Goal: Task Accomplishment & Management: Manage account settings

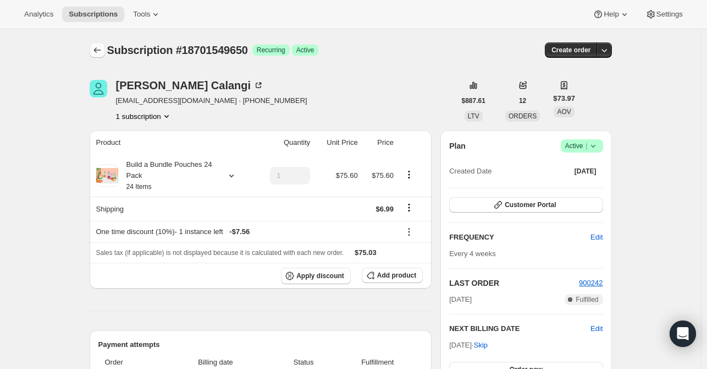
drag, startPoint x: 93, startPoint y: 40, endPoint x: 93, endPoint y: 50, distance: 9.4
click at [92, 45] on div "Subscription #18701549650. This page is ready Subscription #18701549650 Success…" at bounding box center [351, 50] width 523 height 42
click at [95, 51] on icon "Subscriptions" at bounding box center [97, 50] width 11 height 11
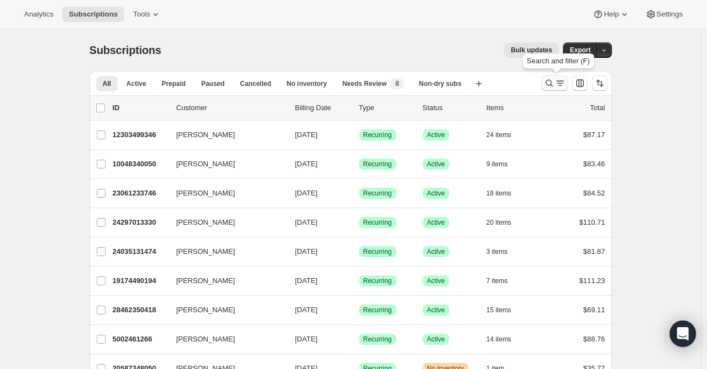
click at [556, 89] on button "Search and filter results" at bounding box center [555, 82] width 26 height 15
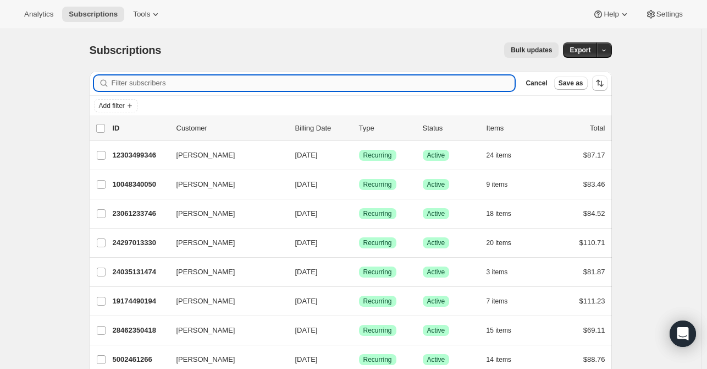
click at [343, 82] on input "Filter subscribers" at bounding box center [314, 82] width 404 height 15
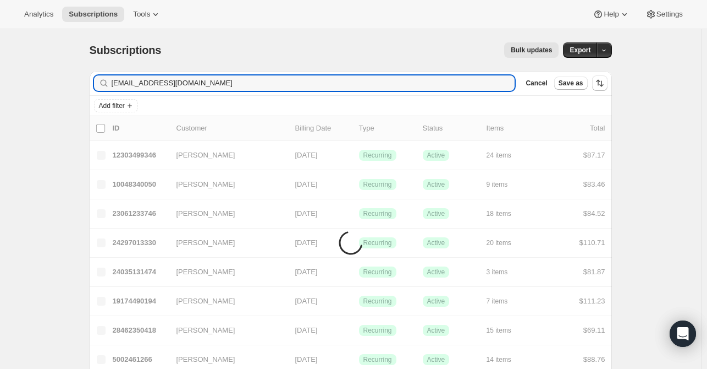
type input "[EMAIL_ADDRESS][DOMAIN_NAME]"
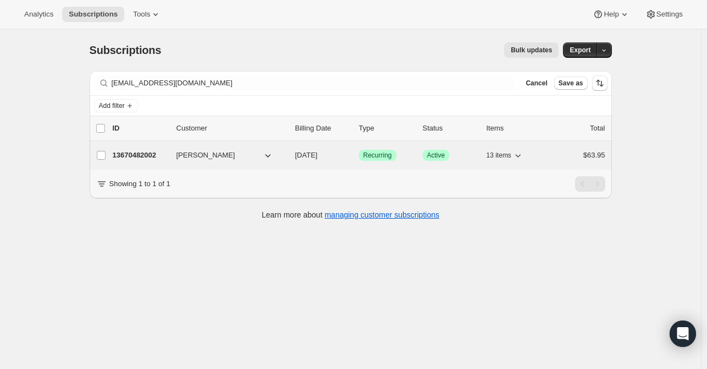
click at [154, 155] on p "13670482002" at bounding box center [140, 155] width 55 height 11
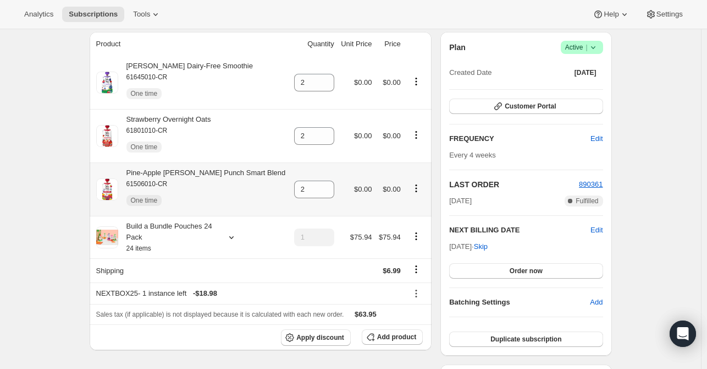
scroll to position [110, 0]
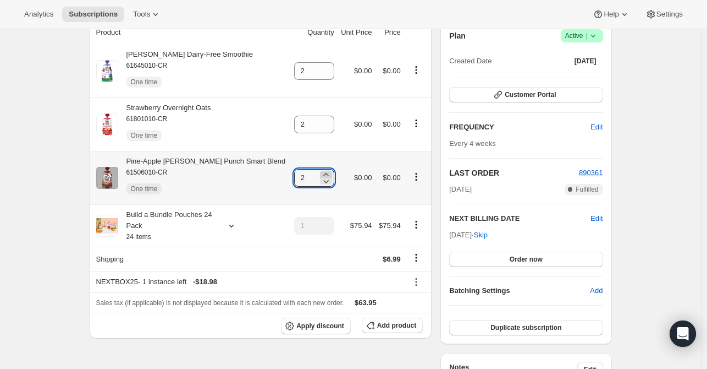
click at [321, 174] on icon at bounding box center [326, 174] width 11 height 11
type input "3"
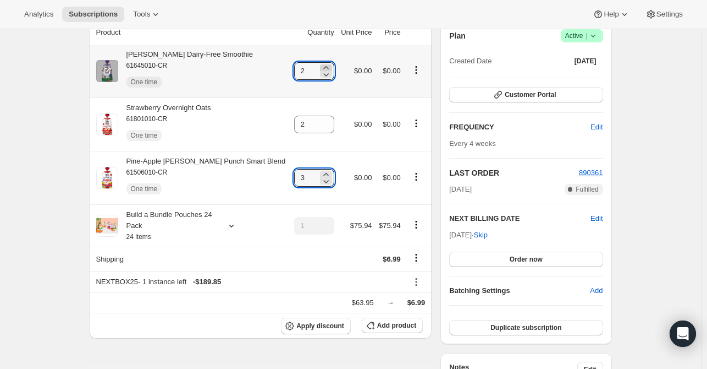
click at [321, 67] on icon at bounding box center [326, 67] width 11 height 11
type input "3"
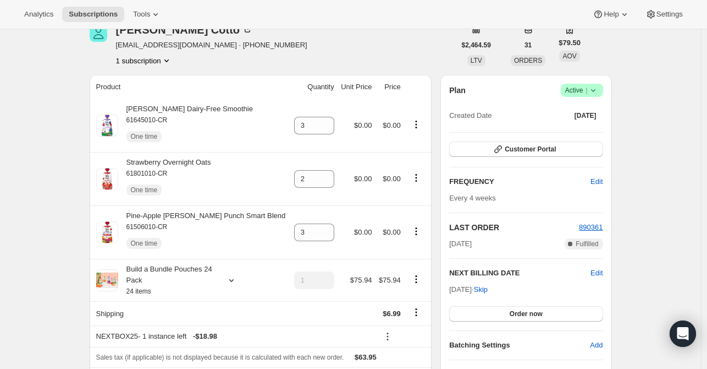
scroll to position [0, 0]
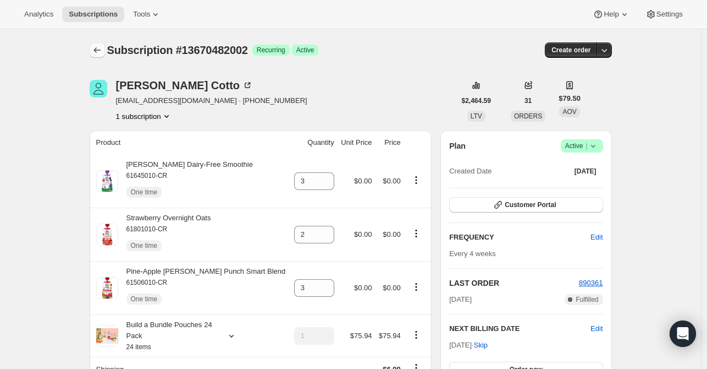
click at [101, 49] on icon "Subscriptions" at bounding box center [97, 50] width 11 height 11
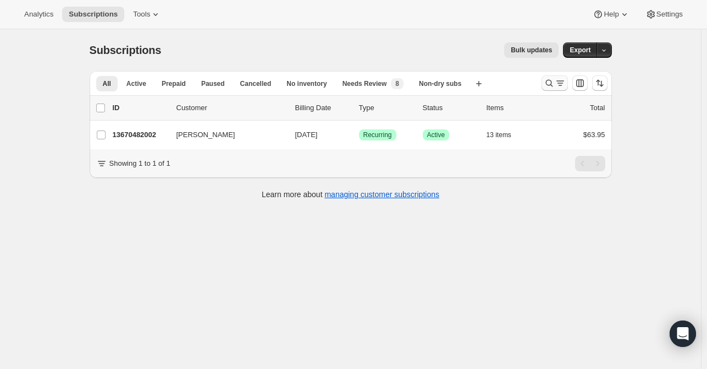
click at [550, 79] on icon "Search and filter results" at bounding box center [549, 83] width 11 height 11
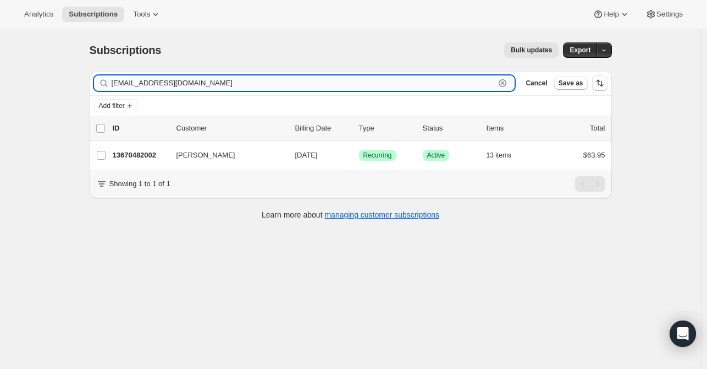
click at [508, 83] on icon "button" at bounding box center [502, 83] width 11 height 11
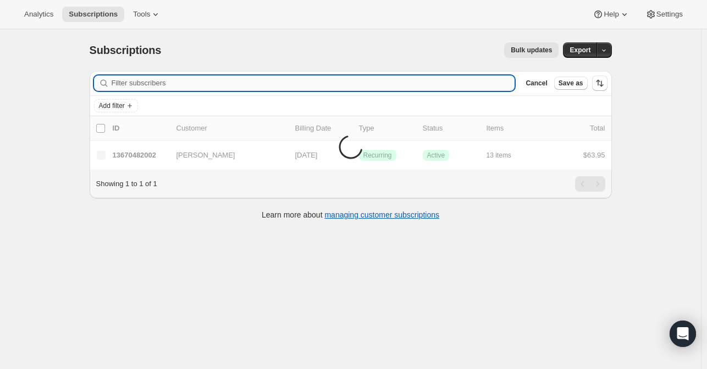
paste input "[EMAIL_ADDRESS][DOMAIN_NAME]"
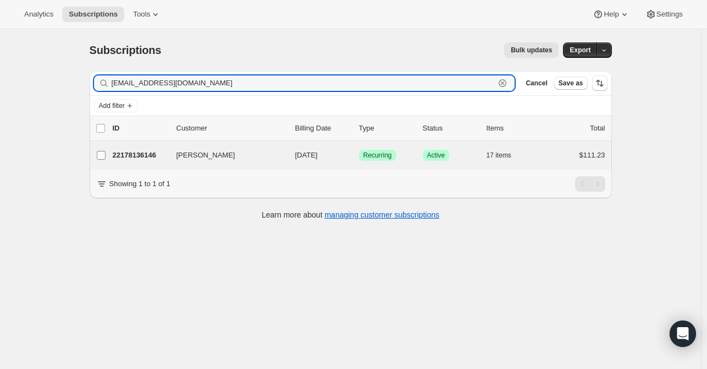
type input "[EMAIL_ADDRESS][DOMAIN_NAME]"
click at [106, 151] on span at bounding box center [101, 155] width 10 height 10
click at [106, 151] on input "[PERSON_NAME]" at bounding box center [101, 155] width 9 height 9
checkbox input "true"
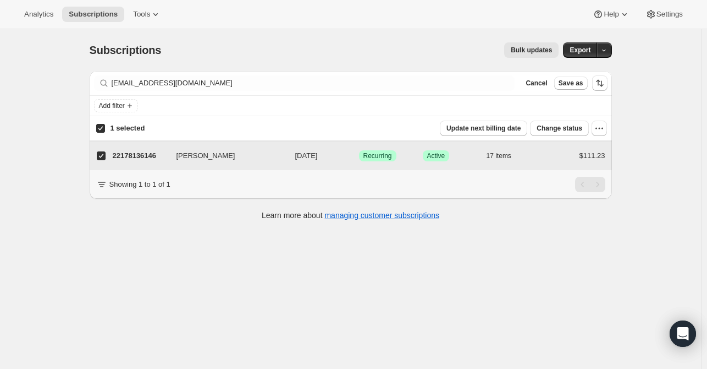
click at [103, 161] on label "[PERSON_NAME]" at bounding box center [101, 155] width 23 height 29
click at [103, 160] on input "[PERSON_NAME]" at bounding box center [101, 155] width 9 height 9
checkbox input "false"
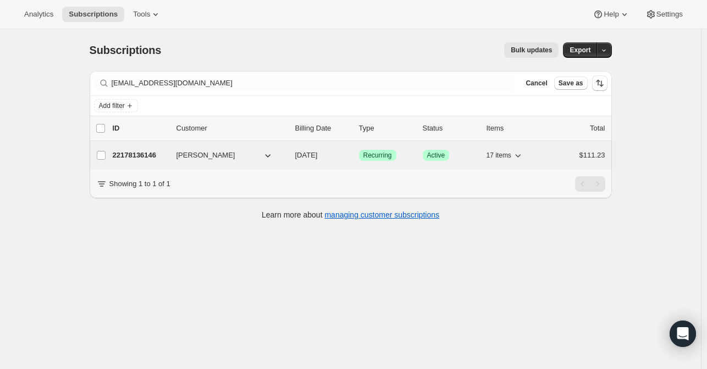
click at [163, 156] on p "22178136146" at bounding box center [140, 155] width 55 height 11
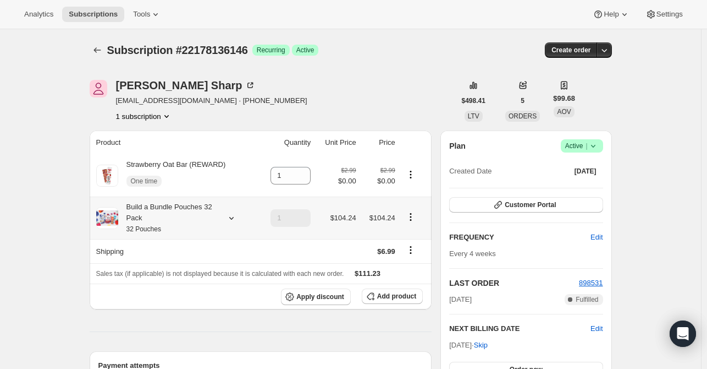
click at [233, 219] on icon at bounding box center [231, 217] width 11 height 11
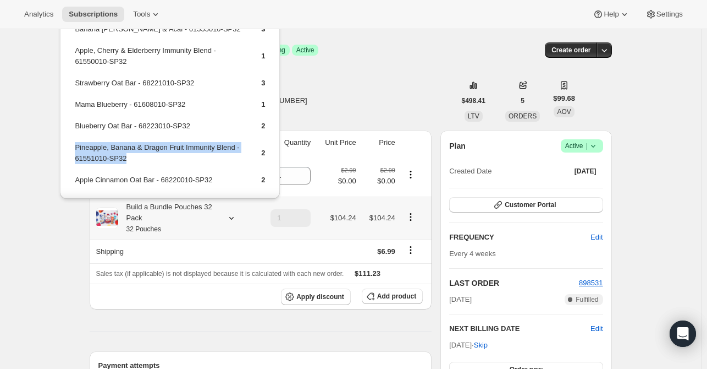
drag, startPoint x: 139, startPoint y: 157, endPoint x: 87, endPoint y: 155, distance: 51.8
click at [73, 146] on table "Banana [PERSON_NAME] & Acai - 61555010-SP32 3 Apple, Cherry & Elderberry Immuni…" at bounding box center [170, 238] width 194 height 432
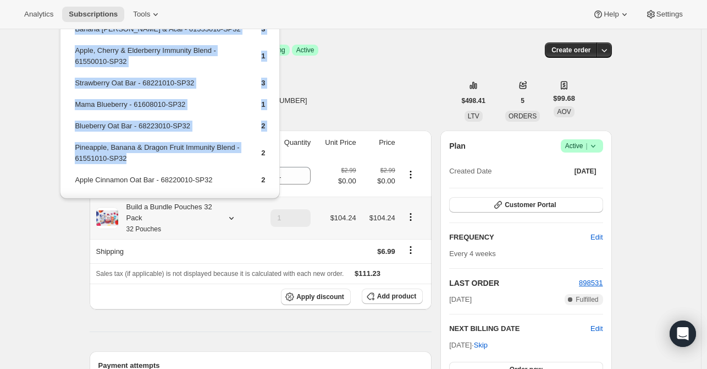
drag, startPoint x: 88, startPoint y: 154, endPoint x: 212, endPoint y: 128, distance: 126.4
click at [246, 108] on td "1" at bounding box center [255, 108] width 22 height 20
click at [153, 158] on td "Pineapple, Banana & Dragon Fruit Immunity Blend - 61551010-SP32" at bounding box center [158, 156] width 168 height 31
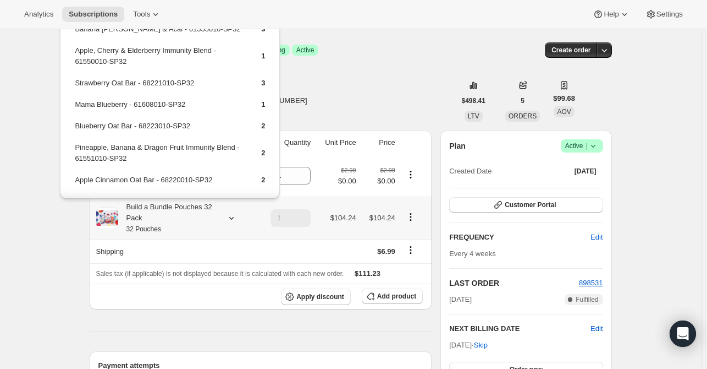
click at [156, 160] on td "Pineapple, Banana & Dragon Fruit Immunity Blend - 61551010-SP32" at bounding box center [158, 156] width 168 height 31
drag, startPoint x: 153, startPoint y: 159, endPoint x: 81, endPoint y: 146, distance: 73.3
click at [74, 144] on td "Pineapple, Banana & Dragon Fruit Immunity Blend - 61551010-SP32" at bounding box center [158, 156] width 168 height 31
copy td "Pineapple, Banana & Dragon Fruit Immunity Blend - 61551010-SP32"
click at [381, 292] on button "Add product" at bounding box center [392, 295] width 61 height 15
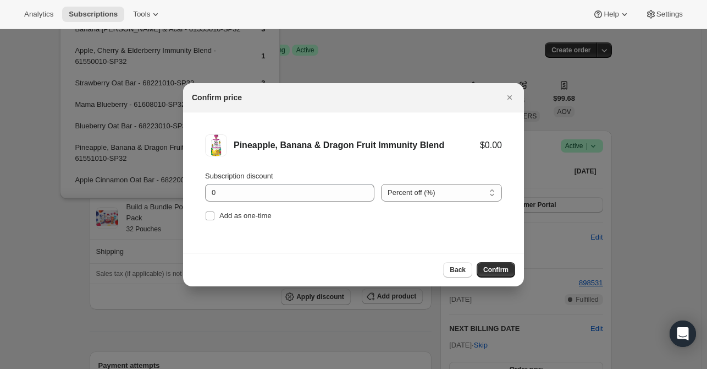
drag, startPoint x: 241, startPoint y: 215, endPoint x: 436, endPoint y: 219, distance: 194.8
click at [240, 215] on span "Add as one-time" at bounding box center [245, 215] width 52 height 8
click at [215, 215] on input "Add as one-time" at bounding box center [210, 215] width 9 height 9
checkbox input "true"
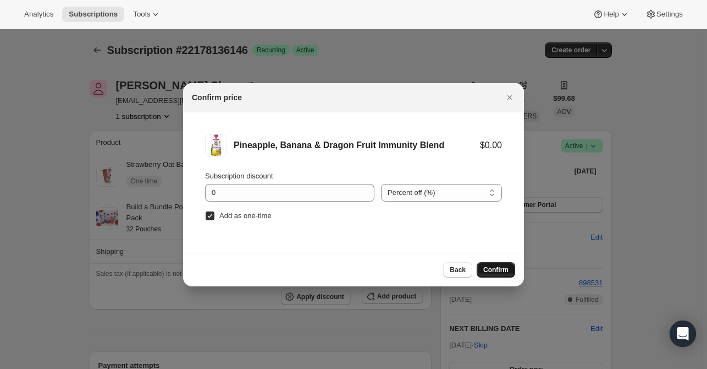
click at [486, 263] on button "Confirm" at bounding box center [496, 269] width 39 height 15
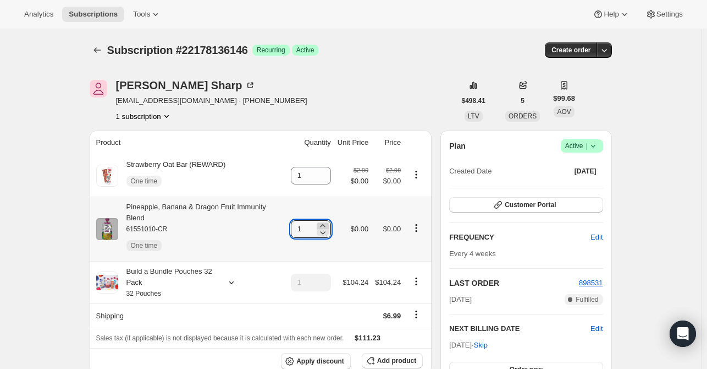
click at [325, 220] on icon at bounding box center [322, 225] width 11 height 11
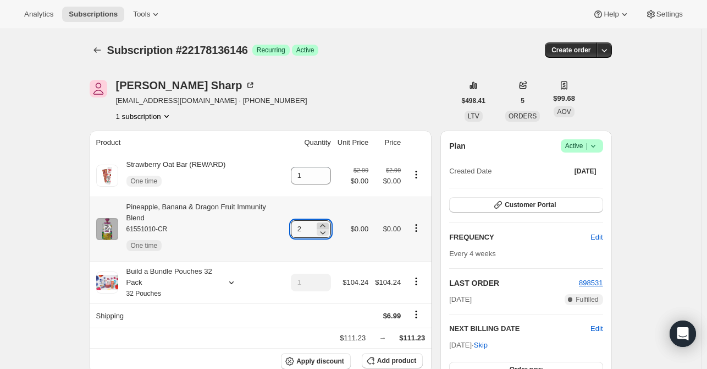
click at [325, 220] on icon at bounding box center [322, 225] width 11 height 11
type input "3"
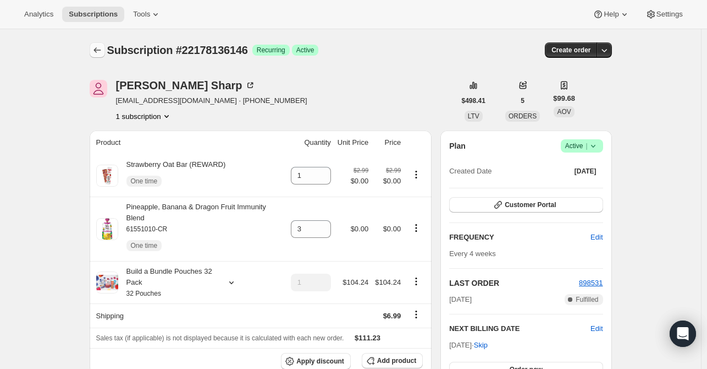
click at [105, 42] on div at bounding box center [99, 49] width 18 height 15
click at [101, 44] on button "Subscriptions" at bounding box center [97, 49] width 15 height 15
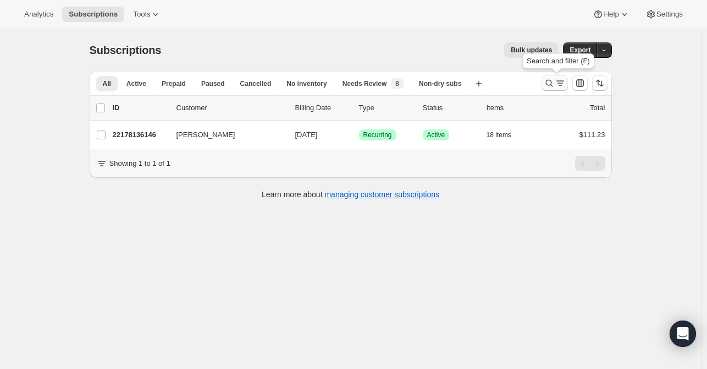
click at [550, 84] on icon "Search and filter results" at bounding box center [549, 83] width 11 height 11
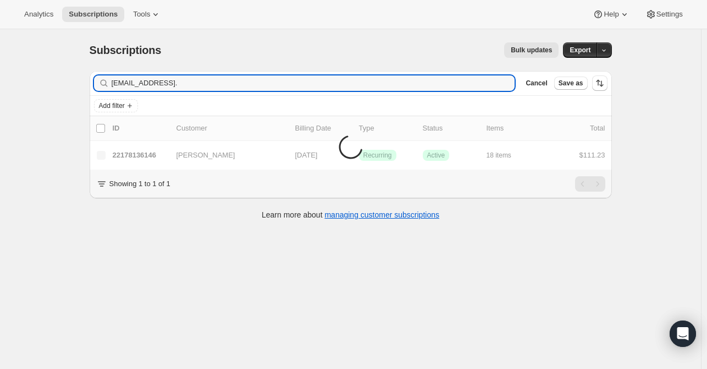
type input "[EMAIL_ADDRESS]."
click at [507, 86] on icon "button" at bounding box center [503, 83] width 8 height 8
paste input "[EMAIL_ADDRESS][DOMAIN_NAME]"
type input "[EMAIL_ADDRESS][DOMAIN_NAME]"
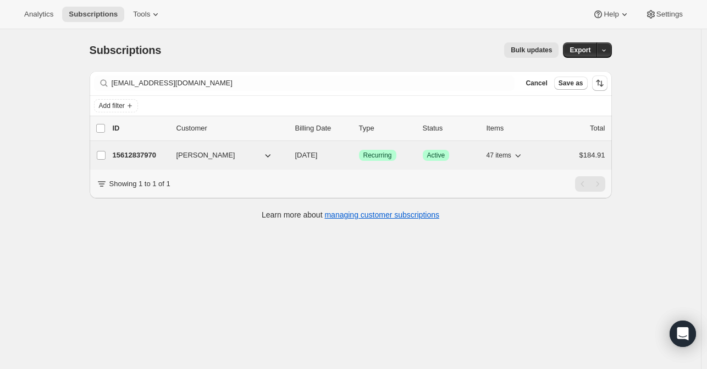
click at [186, 148] on div "15612837970 [PERSON_NAME] [DATE] Success Recurring Success Active 47 items $184…" at bounding box center [359, 154] width 493 height 15
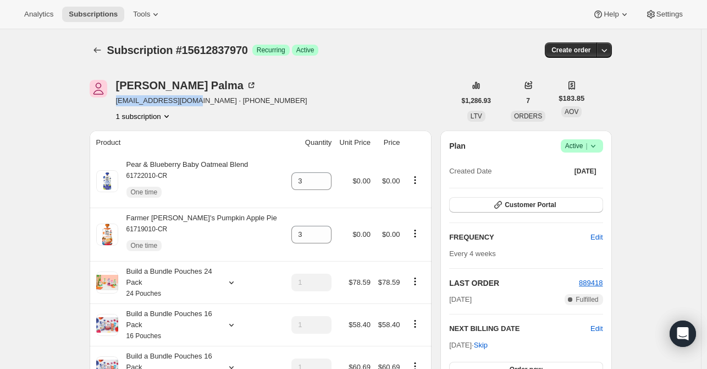
drag, startPoint x: 198, startPoint y: 102, endPoint x: 123, endPoint y: 101, distance: 74.8
click at [116, 101] on div "[PERSON_NAME] [EMAIL_ADDRESS][DOMAIN_NAME] · [PHONE_NUMBER] 1 subscription" at bounding box center [273, 101] width 366 height 42
copy span "[EMAIL_ADDRESS][DOMAIN_NAME]"
click at [229, 282] on icon at bounding box center [231, 282] width 11 height 11
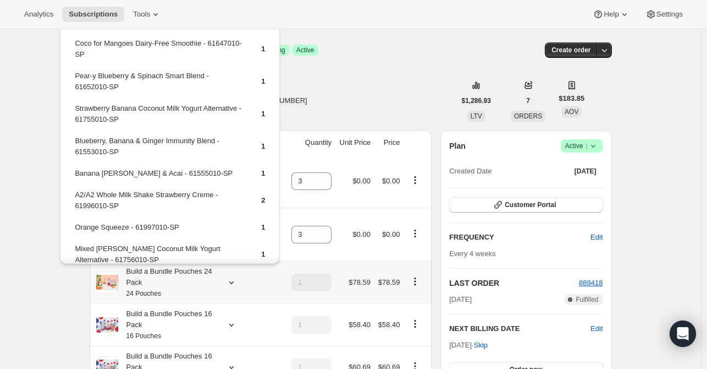
scroll to position [220, 0]
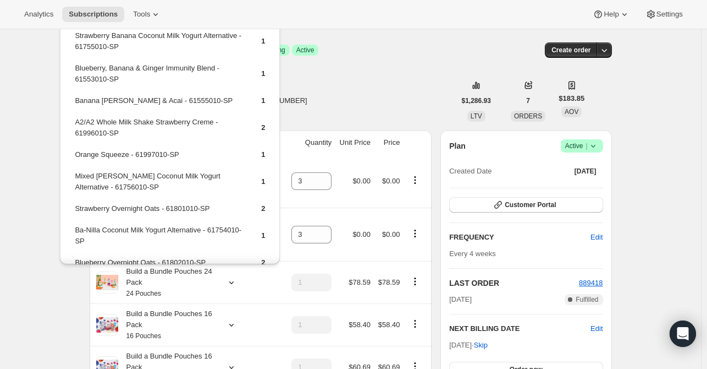
drag, startPoint x: 369, startPoint y: 95, endPoint x: 303, endPoint y: 202, distance: 125.2
click at [368, 95] on div "[PERSON_NAME] [EMAIL_ADDRESS][DOMAIN_NAME] · [PHONE_NUMBER] 1 subscription" at bounding box center [273, 101] width 366 height 42
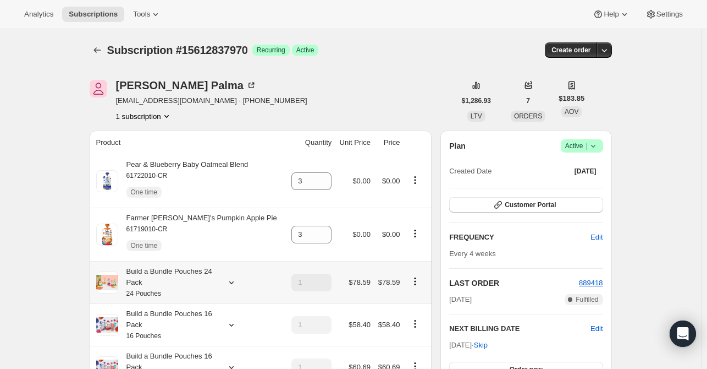
click at [233, 284] on icon at bounding box center [231, 282] width 4 height 3
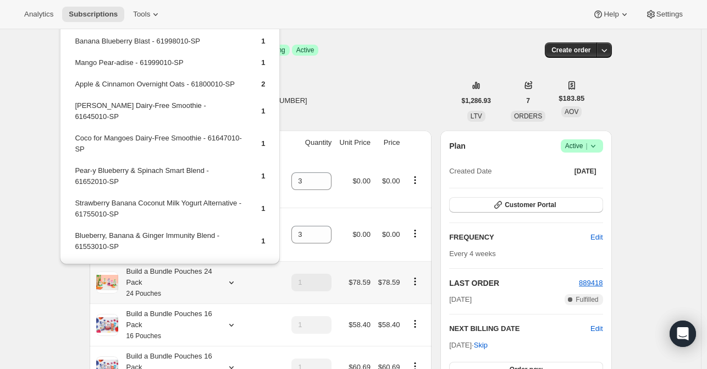
scroll to position [0, 0]
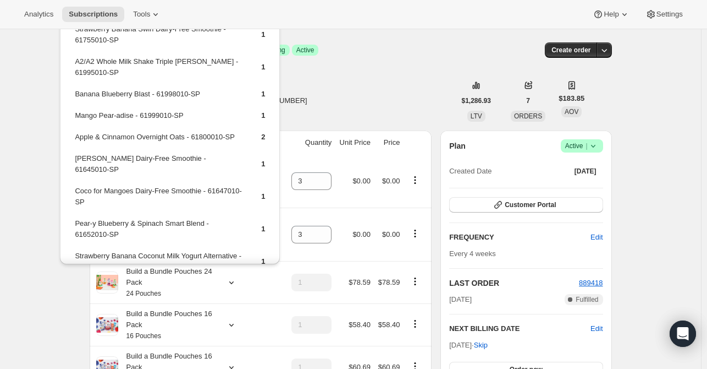
drag, startPoint x: 334, startPoint y: 115, endPoint x: 313, endPoint y: 114, distance: 20.9
click at [332, 114] on div "[PERSON_NAME] [EMAIL_ADDRESS][DOMAIN_NAME] · [PHONE_NUMBER] 1 subscription" at bounding box center [273, 101] width 366 height 42
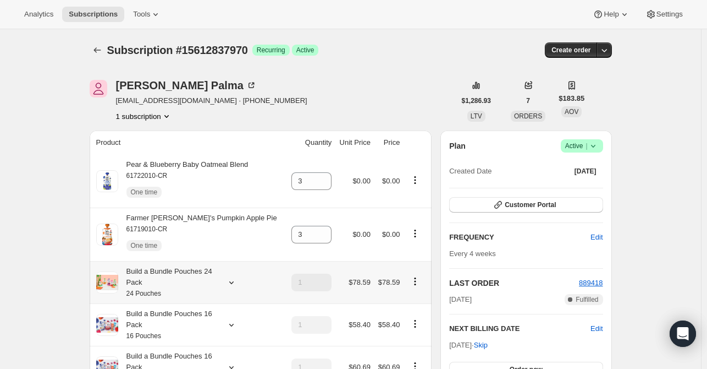
click at [232, 281] on icon at bounding box center [231, 282] width 11 height 11
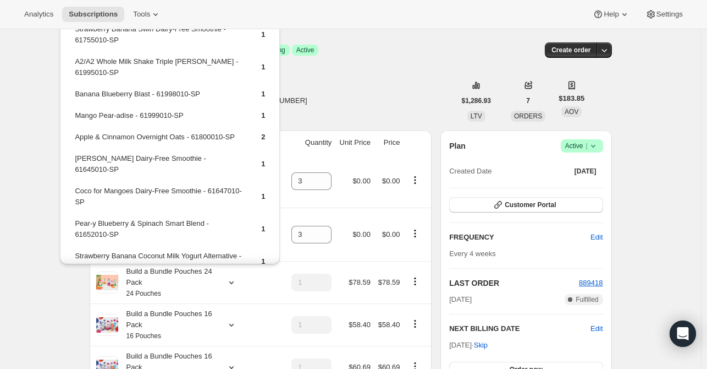
drag, startPoint x: 362, startPoint y: 97, endPoint x: 344, endPoint y: 116, distance: 26.1
click at [362, 97] on div "[PERSON_NAME] [EMAIL_ADDRESS][DOMAIN_NAME] · [PHONE_NUMBER] 1 subscription" at bounding box center [273, 101] width 366 height 42
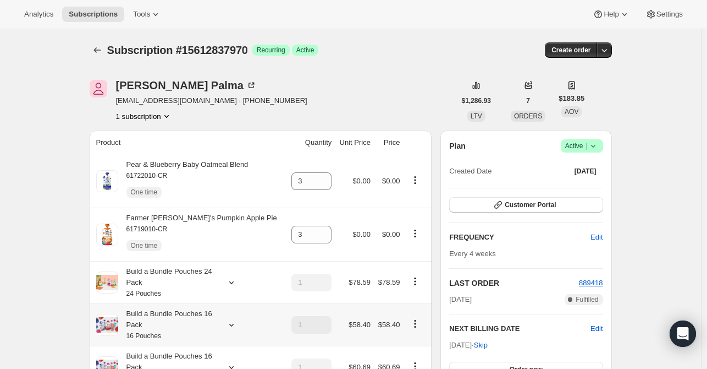
click at [223, 331] on div "Build a Bundle Pouches 16 Pack 16 Pouches" at bounding box center [190, 324] width 188 height 33
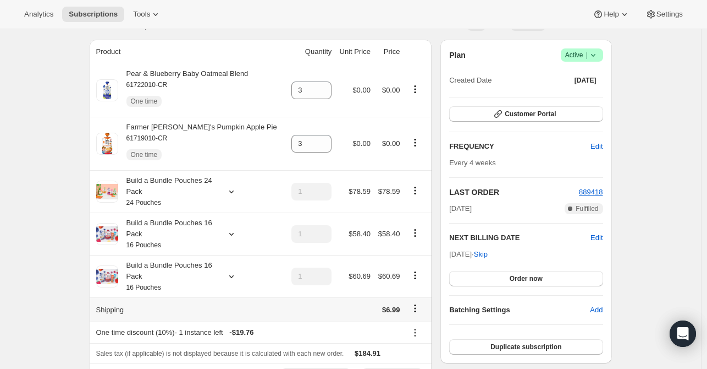
scroll to position [110, 0]
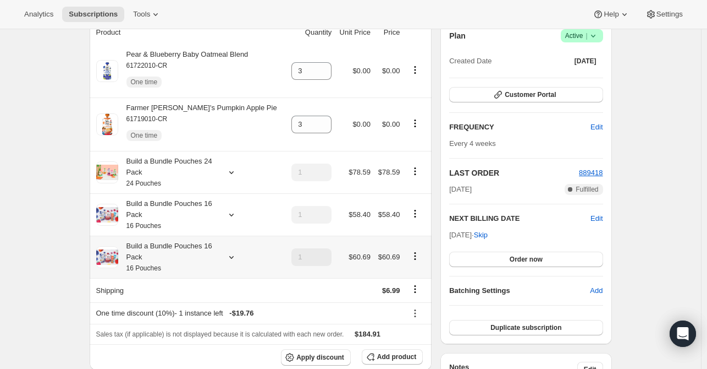
click at [231, 261] on icon at bounding box center [231, 256] width 11 height 11
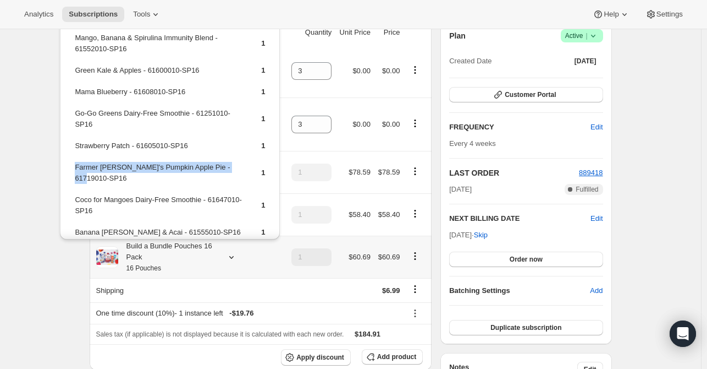
drag, startPoint x: 235, startPoint y: 166, endPoint x: 89, endPoint y: 163, distance: 146.3
click at [73, 172] on table "Strawberry Banana Swirl Dairy-Free Smoothie - 61648010-SP16 1 Pineapple, Banana…" at bounding box center [170, 133] width 194 height 443
copy td "Farmer [PERSON_NAME]'s Pumpkin Apple Pie - 61719010-SP16"
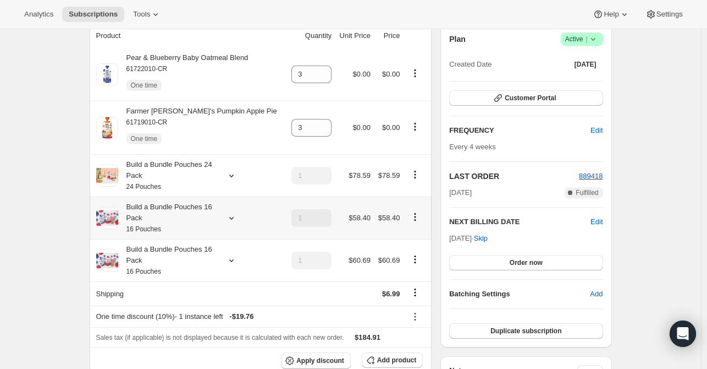
scroll to position [165, 0]
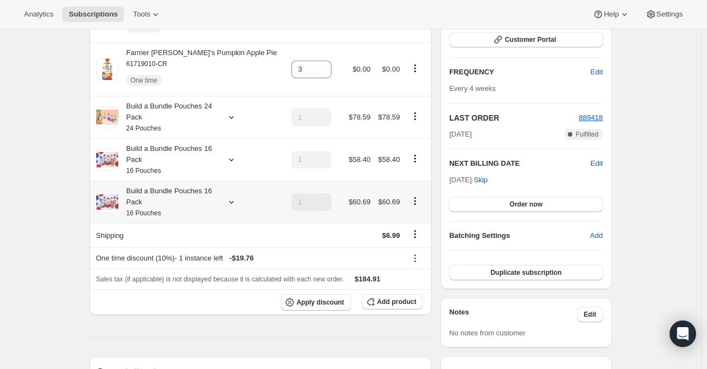
click at [227, 205] on div at bounding box center [229, 201] width 15 height 11
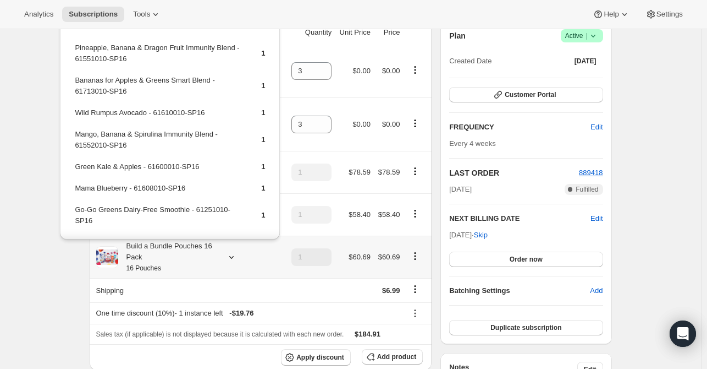
scroll to position [0, 0]
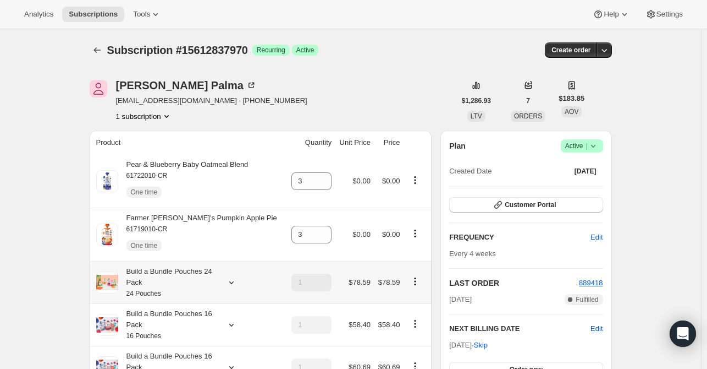
click at [233, 283] on icon at bounding box center [231, 282] width 11 height 11
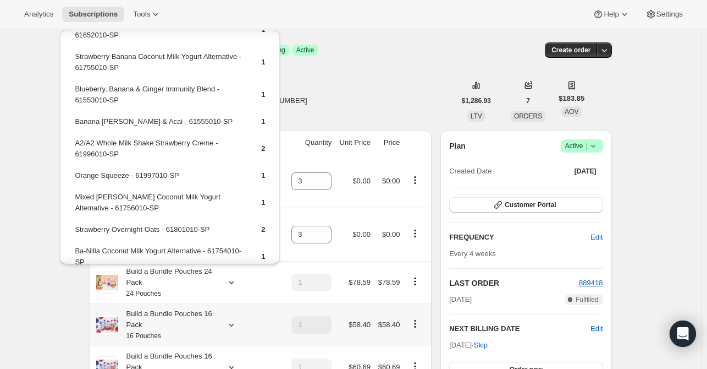
scroll to position [55, 0]
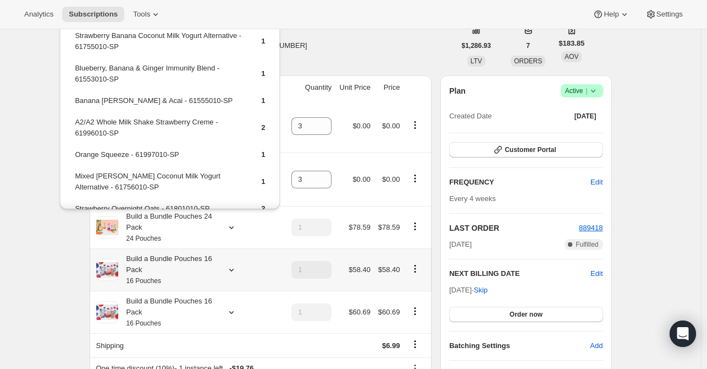
click at [234, 273] on icon at bounding box center [231, 269] width 11 height 11
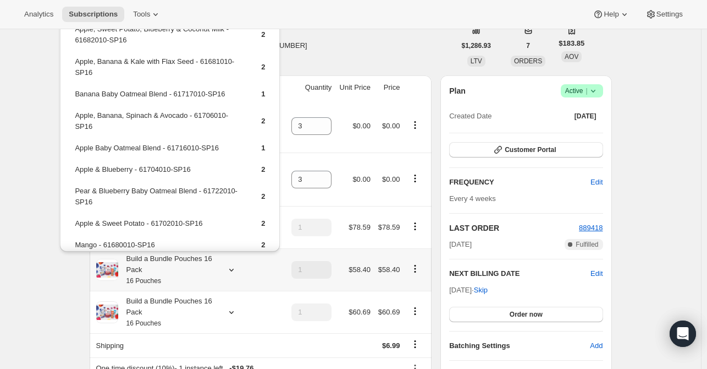
click at [236, 268] on icon at bounding box center [231, 269] width 11 height 11
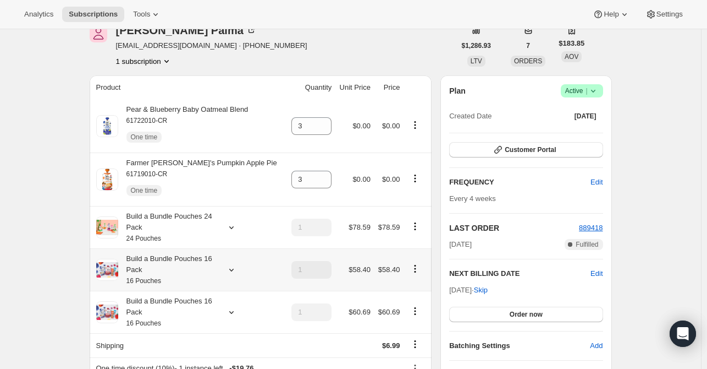
click at [229, 271] on icon at bounding box center [231, 269] width 11 height 11
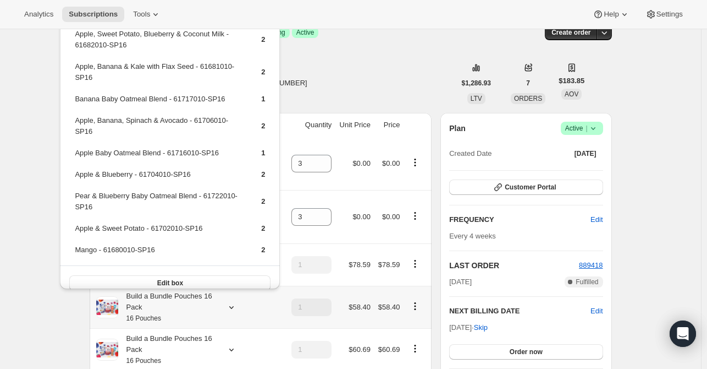
scroll to position [0, 0]
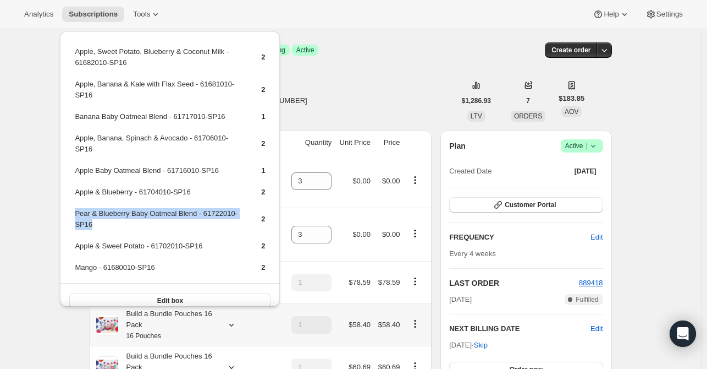
drag, startPoint x: 84, startPoint y: 223, endPoint x: 75, endPoint y: 215, distance: 12.5
click at [75, 215] on td "Pear & Blueberry Baby Oatmeal Blend - 61722010-SP16" at bounding box center [158, 222] width 168 height 31
copy td "Pear & Blueberry Baby Oatmeal Blend - 61722010-SP16"
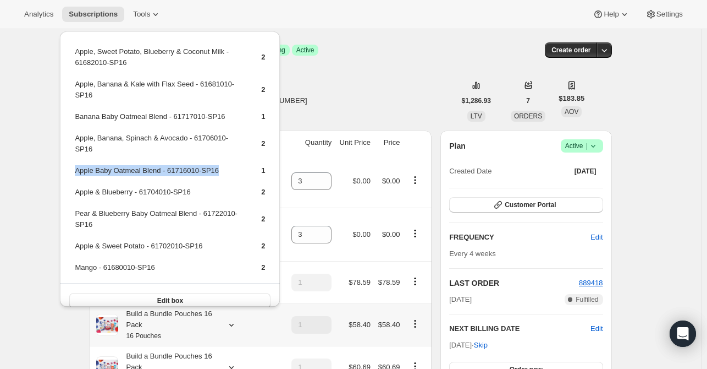
drag, startPoint x: 208, startPoint y: 168, endPoint x: 76, endPoint y: 167, distance: 132.0
click at [76, 167] on td "Apple Baby Oatmeal Blend - 61716010-SP16" at bounding box center [158, 174] width 168 height 20
copy td "Apple Baby Oatmeal Blend - 61716010-SP16"
drag, startPoint x: 347, startPoint y: 109, endPoint x: 332, endPoint y: 119, distance: 18.2
click at [347, 108] on div "[PERSON_NAME] [EMAIL_ADDRESS][DOMAIN_NAME] · [PHONE_NUMBER] 1 subscription" at bounding box center [273, 101] width 366 height 42
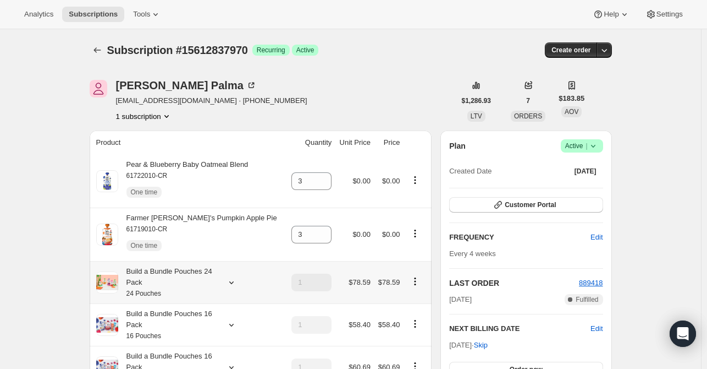
click at [231, 285] on icon at bounding box center [231, 282] width 11 height 11
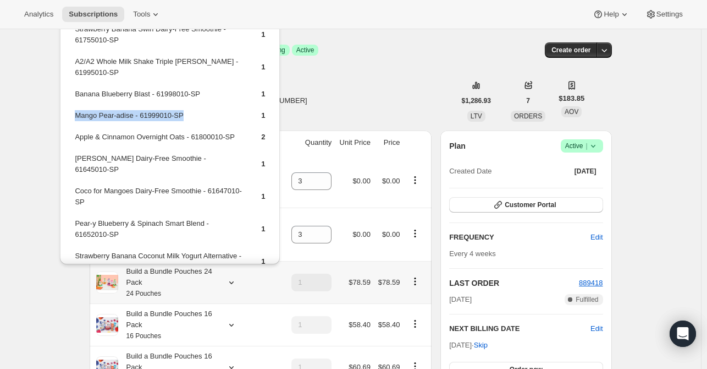
drag, startPoint x: 146, startPoint y: 116, endPoint x: 74, endPoint y: 118, distance: 71.5
click at [74, 118] on td "Mango Pear-adise - 61999010-SP" at bounding box center [158, 119] width 168 height 20
copy td "Mango Pear-adise - 61999010-SP"
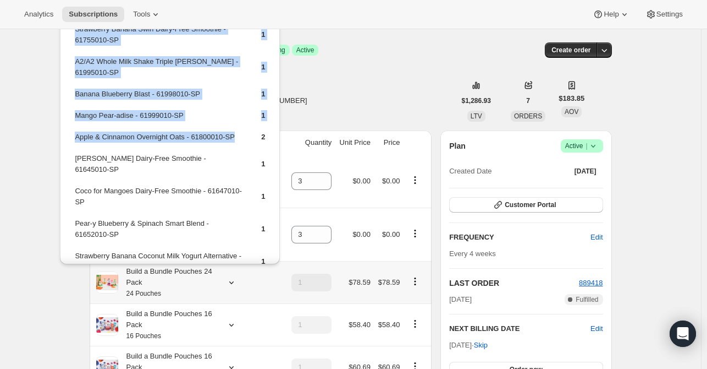
drag, startPoint x: 236, startPoint y: 137, endPoint x: 242, endPoint y: 133, distance: 7.2
click at [75, 141] on td "Apple & Cinnamon Overnight Oats - 61800010-SP" at bounding box center [158, 141] width 168 height 20
click at [222, 150] on table "Strawberry Banana Swirl Dairy-Free Smoothie - 61755010-SP 1 A2/A2 Whole Milk Sh…" at bounding box center [170, 297] width 194 height 551
click at [237, 136] on td "Apple & Cinnamon Overnight Oats - 61800010-SP" at bounding box center [158, 141] width 168 height 20
click at [237, 122] on td "Mango Pear-adise - 61999010-SP" at bounding box center [158, 119] width 168 height 20
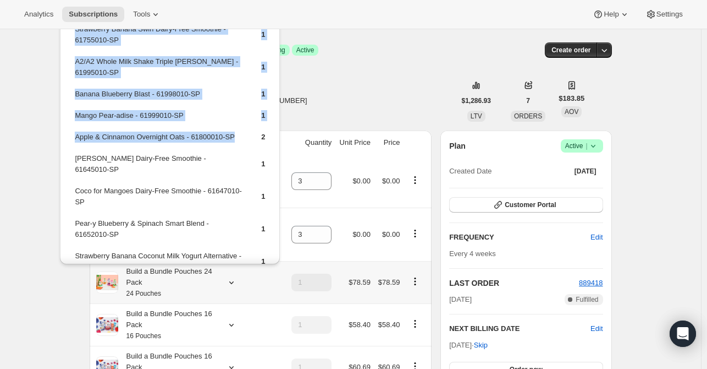
click at [214, 107] on table "Strawberry Banana Swirl Dairy-Free Smoothie - 61755010-SP 1 A2/A2 Whole Milk Sh…" at bounding box center [170, 297] width 194 height 551
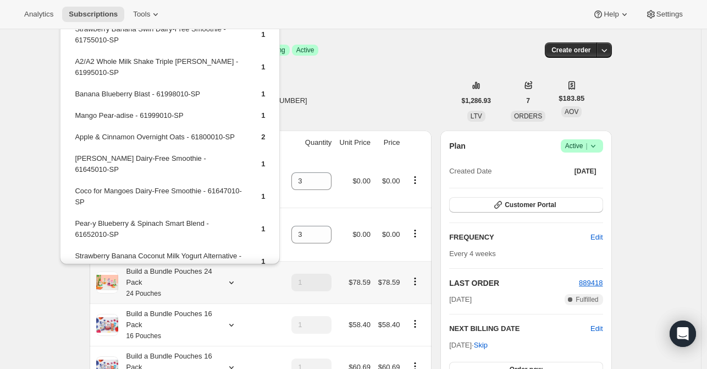
click at [244, 136] on td "2" at bounding box center [255, 141] width 22 height 20
drag, startPoint x: 235, startPoint y: 135, endPoint x: 77, endPoint y: 138, distance: 158.4
click at [77, 138] on tr "Apple & Cinnamon Overnight Oats - 61800010-SP 2" at bounding box center [169, 141] width 191 height 20
copy td "Apple & Cinnamon Overnight Oats - 61800010-SP"
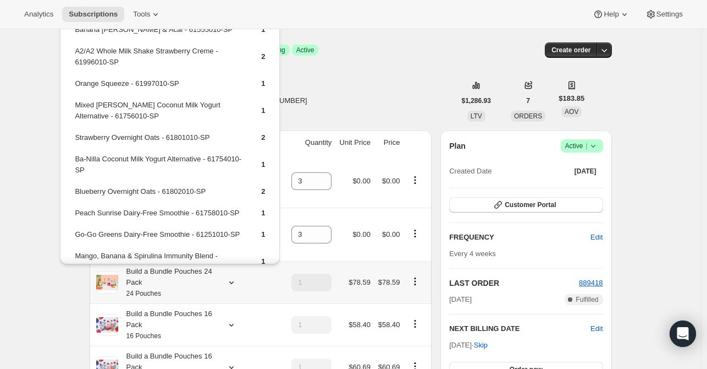
scroll to position [273, 0]
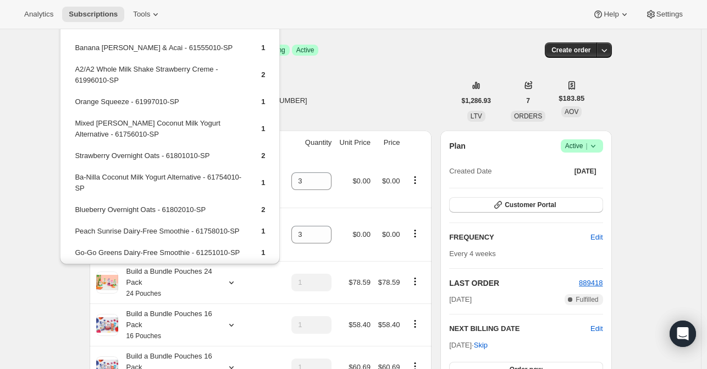
drag, startPoint x: 355, startPoint y: 93, endPoint x: 332, endPoint y: 100, distance: 24.2
click at [354, 93] on div "[PERSON_NAME] [EMAIL_ADDRESS][DOMAIN_NAME] · [PHONE_NUMBER] 1 subscription" at bounding box center [273, 101] width 366 height 42
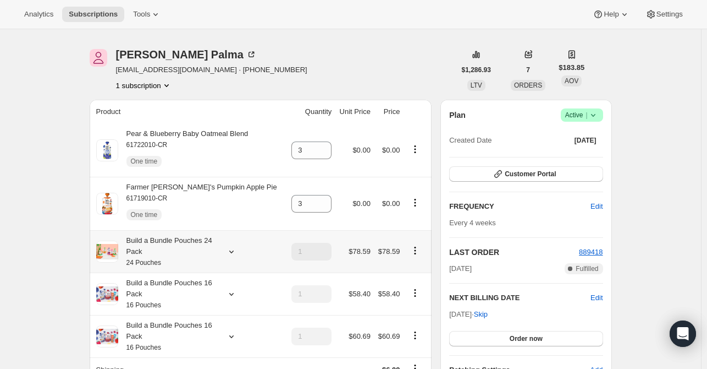
scroll to position [110, 0]
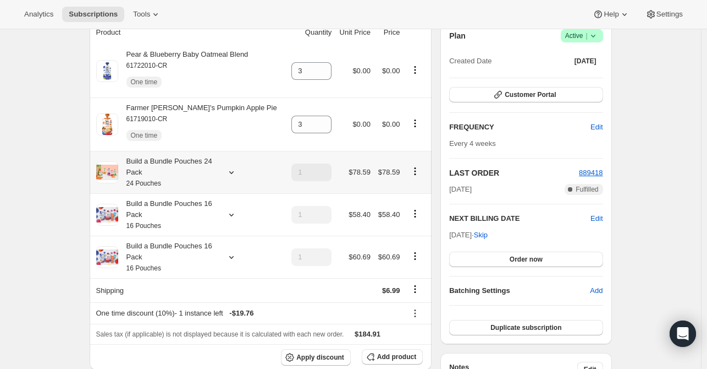
click at [235, 171] on icon at bounding box center [231, 172] width 11 height 11
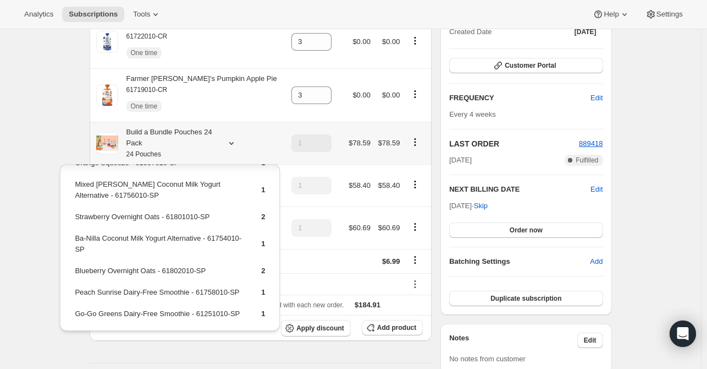
scroll to position [361, 0]
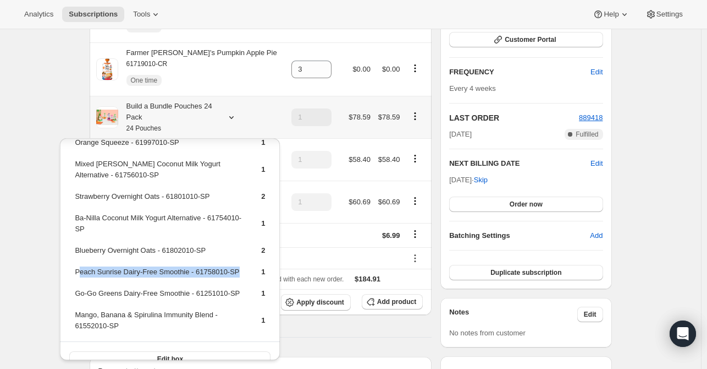
drag, startPoint x: 227, startPoint y: 257, endPoint x: 84, endPoint y: 257, distance: 142.5
click at [79, 266] on tr "Peach Sunrise Dairy-Free Smoothie - 61758010-SP 1" at bounding box center [169, 276] width 191 height 20
copy td "each Sunrise Dairy-Free Smoothie - 61758010-SP"
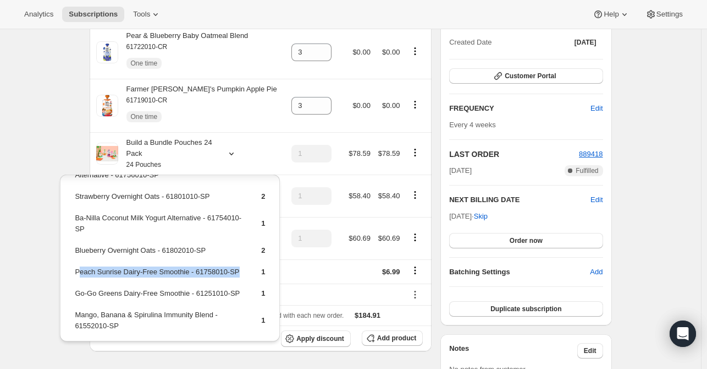
scroll to position [416, 0]
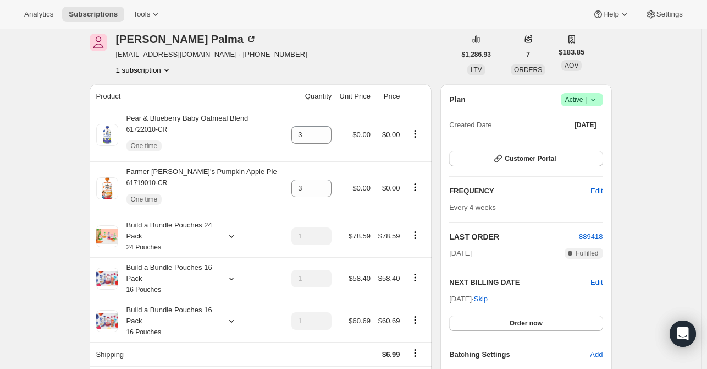
scroll to position [0, 0]
